Goal: Task Accomplishment & Management: Manage account settings

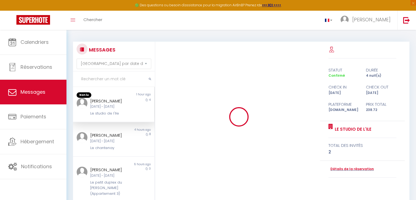
select select "message"
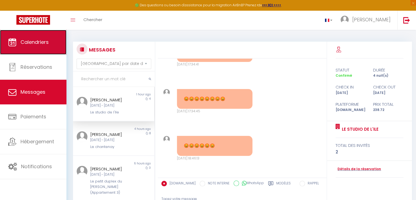
click at [39, 42] on span "Calendriers" at bounding box center [35, 42] width 28 height 7
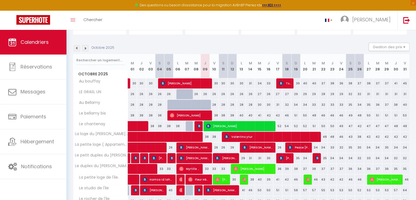
scroll to position [58, 0]
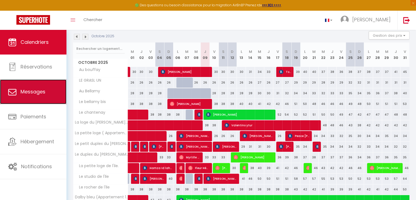
click at [42, 100] on link "Messages" at bounding box center [33, 91] width 67 height 25
select select "message"
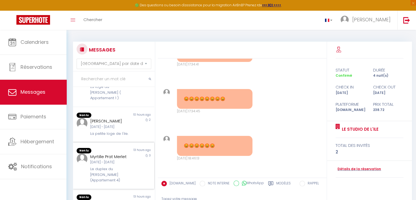
scroll to position [189, 0]
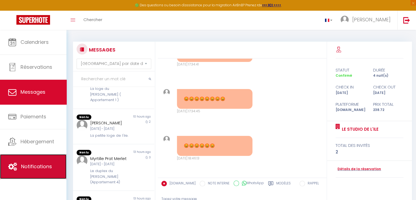
click at [38, 156] on link "Notifications" at bounding box center [33, 166] width 67 height 25
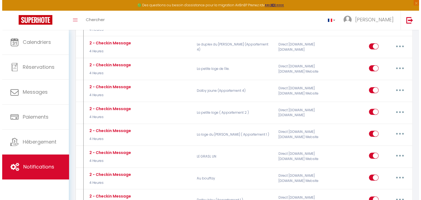
scroll to position [231, 0]
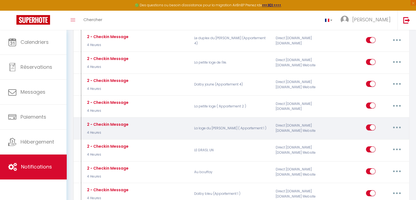
click at [396, 126] on icon "button" at bounding box center [397, 127] width 2 height 2
click at [376, 139] on link "Editer" at bounding box center [383, 139] width 41 height 9
type input "2 - Checkin Message"
select select "3"
select select "4 Heures"
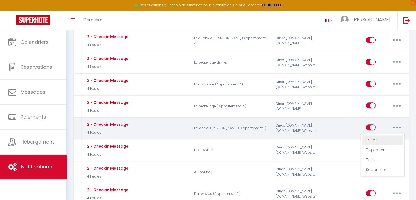
select select "if_deposit_is_paid"
checkbox input "true"
checkbox input "false"
checkbox input "true"
radio input "true"
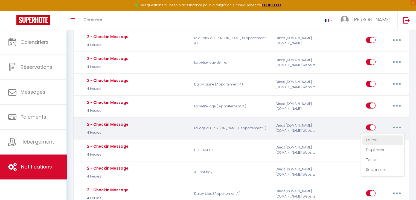
type input "Procédure pour le checkin - [RENTAL:NAME]"
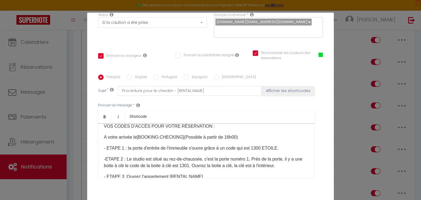
scroll to position [86, 0]
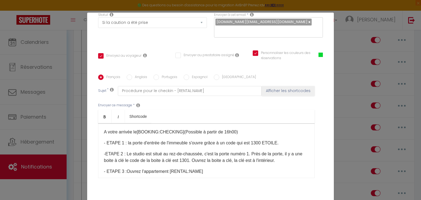
click at [193, 158] on p "-ETAPE 2 : Le studio est situé au rez-de-chaussée, c'est la porte numéro 1. Prè…" at bounding box center [206, 157] width 205 height 13
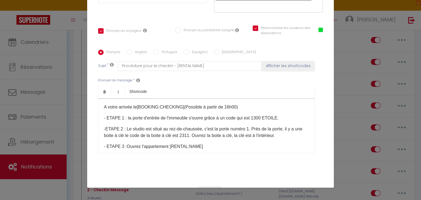
scroll to position [113, 0]
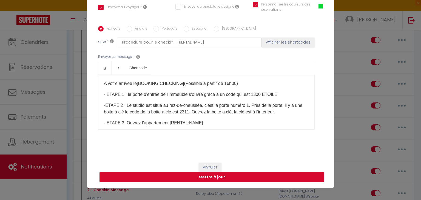
click at [273, 177] on button "Mettre à jour" at bounding box center [211, 177] width 224 height 10
checkbox input "true"
checkbox input "false"
checkbox input "true"
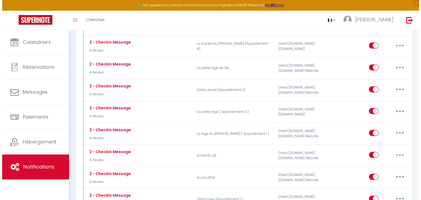
scroll to position [224, 0]
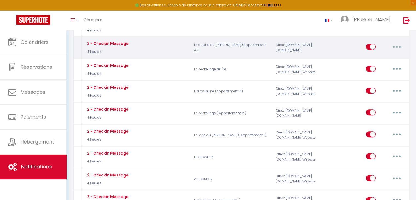
click at [402, 42] on button "button" at bounding box center [397, 46] width 15 height 9
click at [379, 54] on link "Editer" at bounding box center [383, 58] width 41 height 9
type input "2 - Checkin Message"
select select "3"
select select "4 Heures"
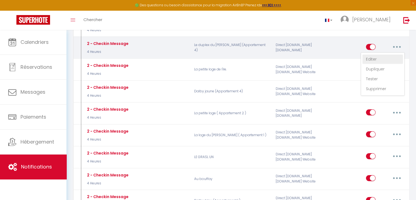
select select "if_deposit_is_paid"
checkbox input "true"
checkbox input "false"
radio input "true"
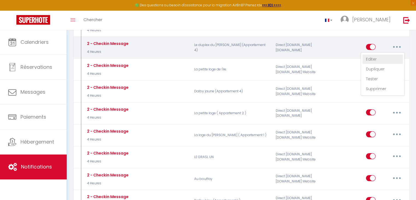
type input "Procédure pour le checkin - [RENTAL:NAME]"
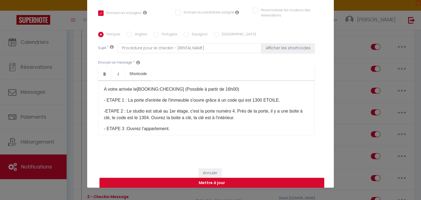
click at [163, 118] on p "-ETAPE 2 : Le studio est situé au 1er étage, c'est la porte numéro 4. Près de l…" at bounding box center [206, 114] width 205 height 13
click at [192, 181] on button "Mettre à jour" at bounding box center [211, 183] width 224 height 10
checkbox input "true"
checkbox input "false"
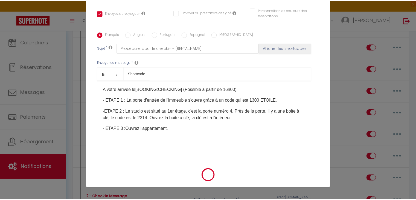
scroll to position [107, 0]
